Goal: Task Accomplishment & Management: Manage account settings

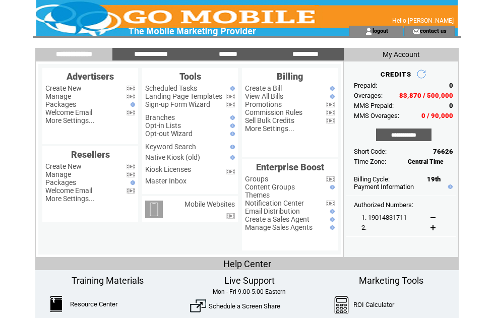
scroll to position [58, 130]
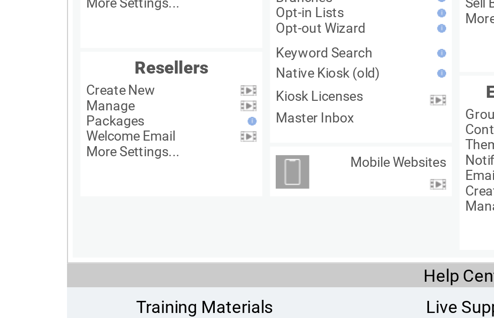
click at [67, 39] on link "Manage" at bounding box center [58, 38] width 26 height 8
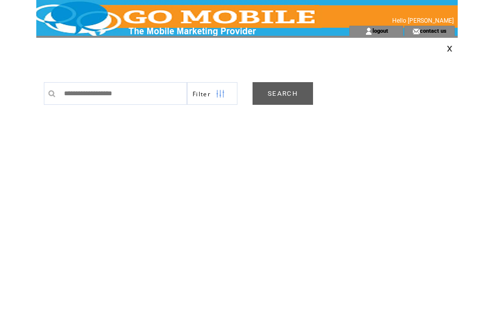
click at [297, 99] on link "SEARCH" at bounding box center [282, 93] width 60 height 23
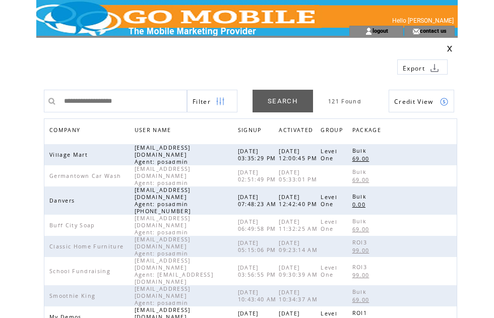
click at [77, 127] on span "COMPANY" at bounding box center [65, 131] width 33 height 15
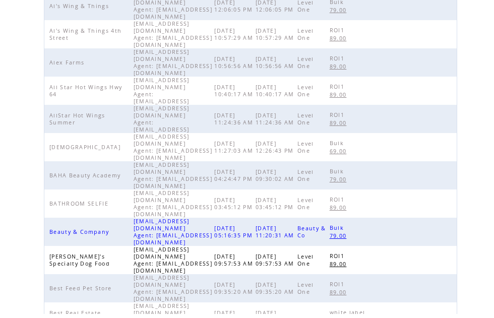
scroll to position [315, 0]
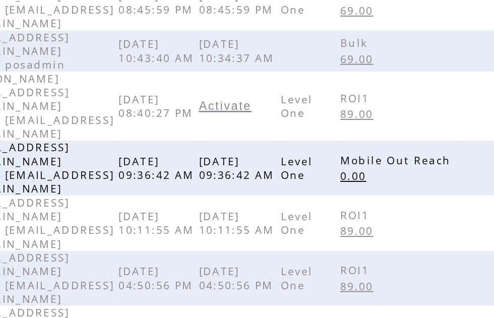
scroll to position [252, 0]
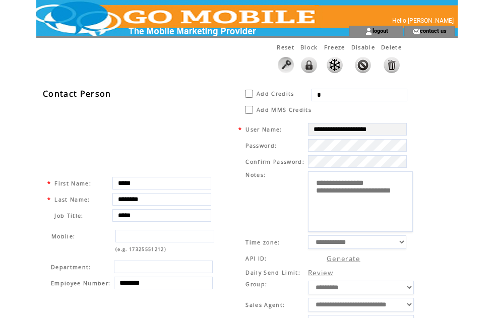
click at [338, 92] on input "*" at bounding box center [359, 95] width 96 height 13
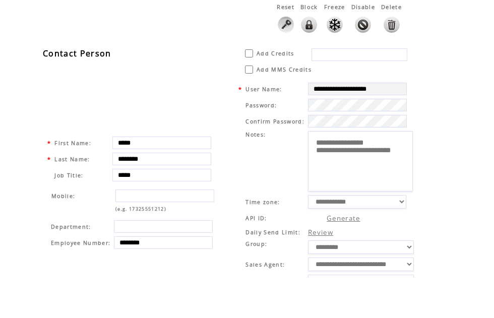
type input "*"
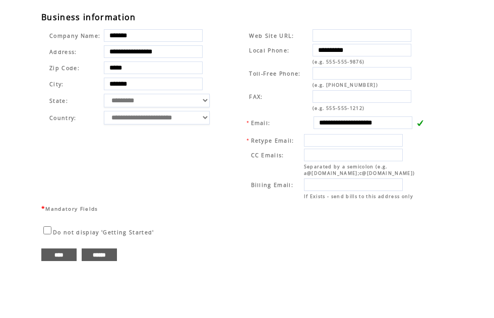
scroll to position [349, 0]
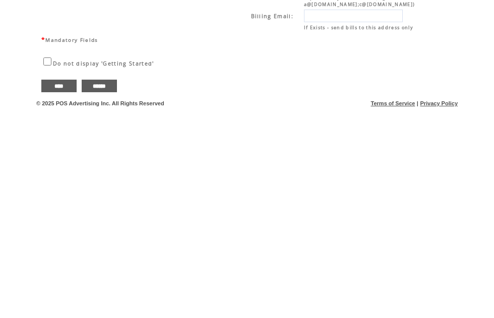
type input "*****"
click at [57, 286] on input "****" at bounding box center [58, 292] width 35 height 13
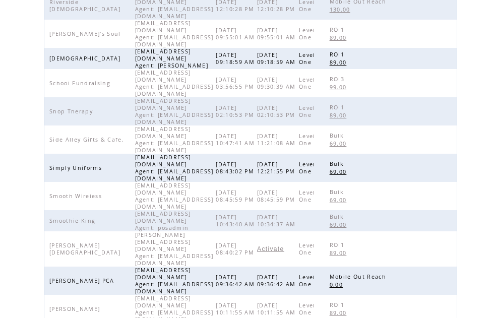
scroll to position [252, 0]
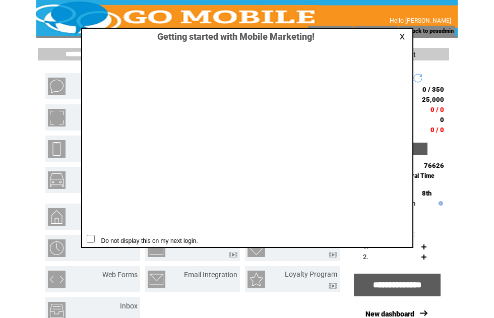
scroll to position [1, 0]
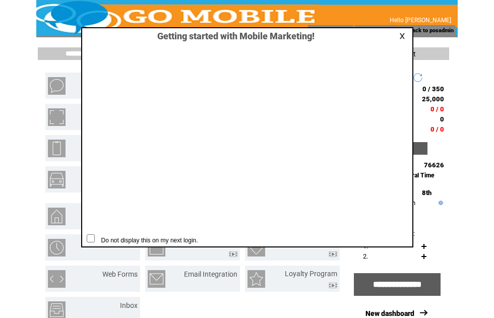
click at [407, 35] on link at bounding box center [403, 36] width 9 height 7
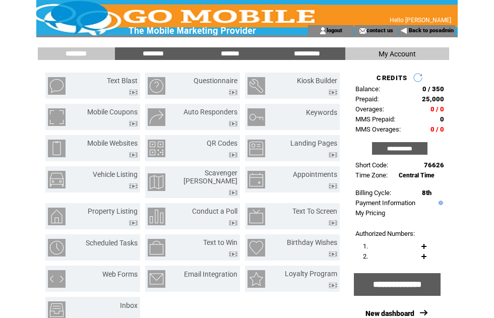
click at [456, 86] on div "**********" at bounding box center [246, 276] width 421 height 479
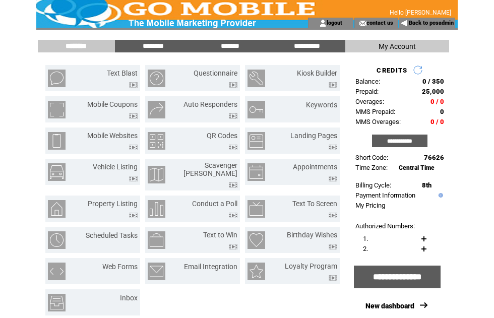
scroll to position [3, 0]
